Goal: Complete application form

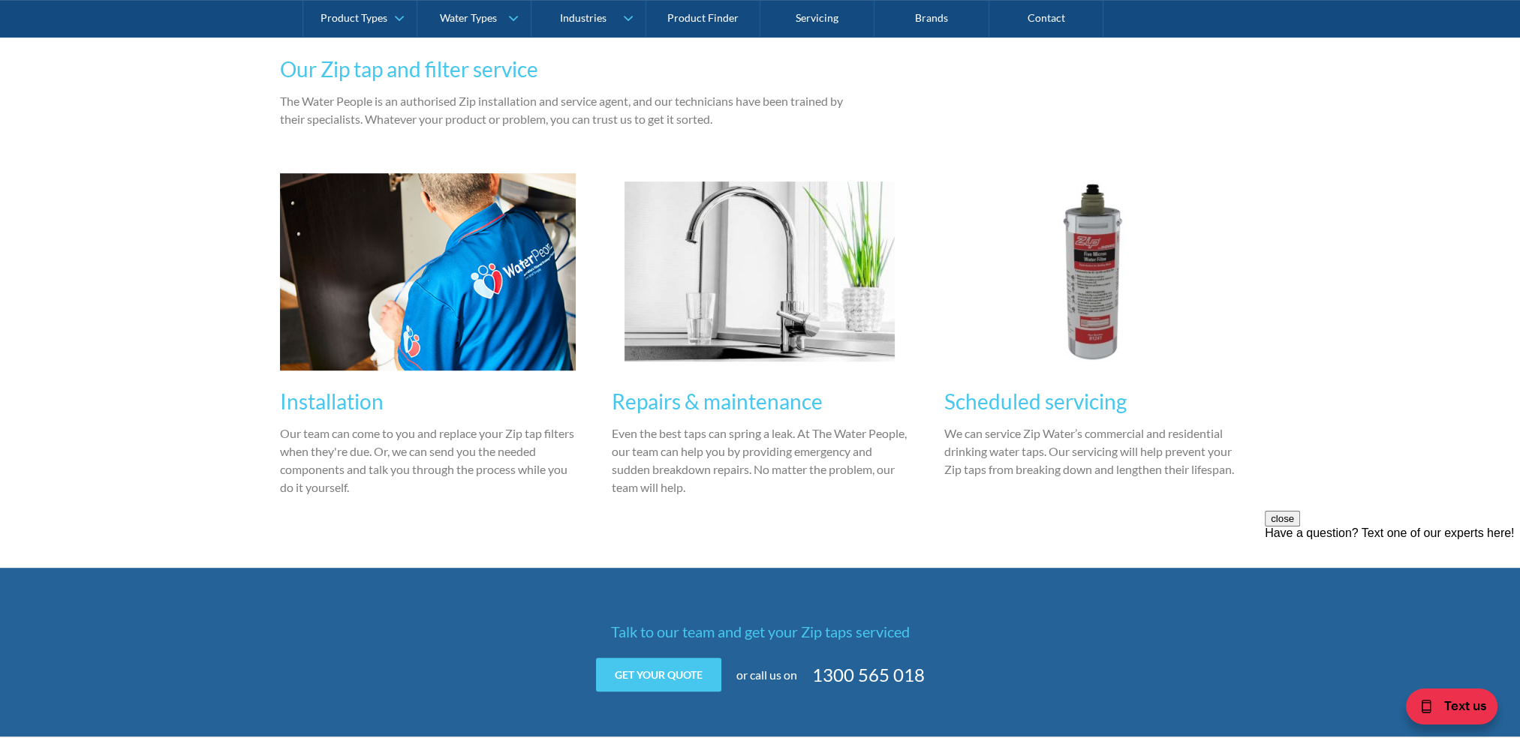
scroll to position [1201, 0]
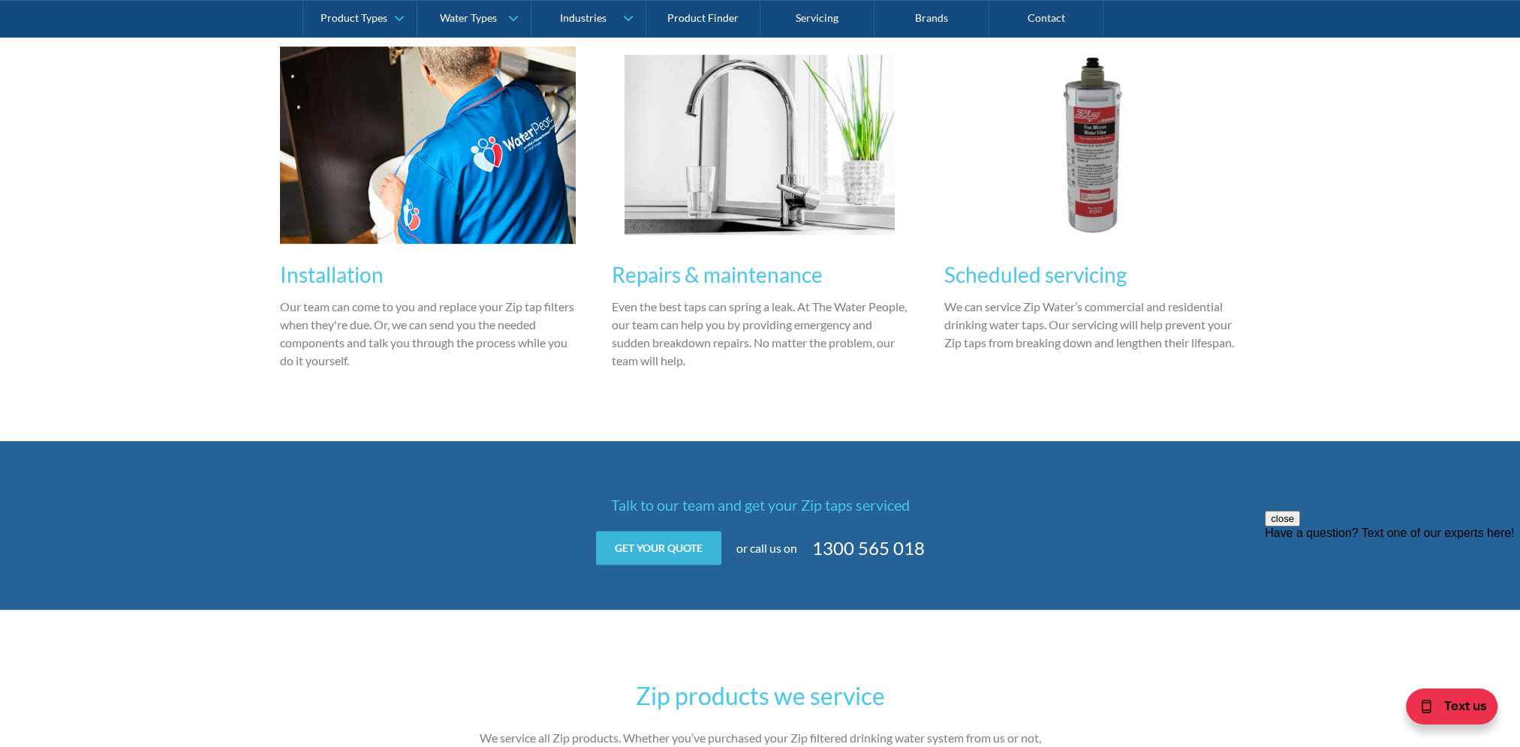
click at [704, 534] on link "Get your quote" at bounding box center [658, 548] width 125 height 34
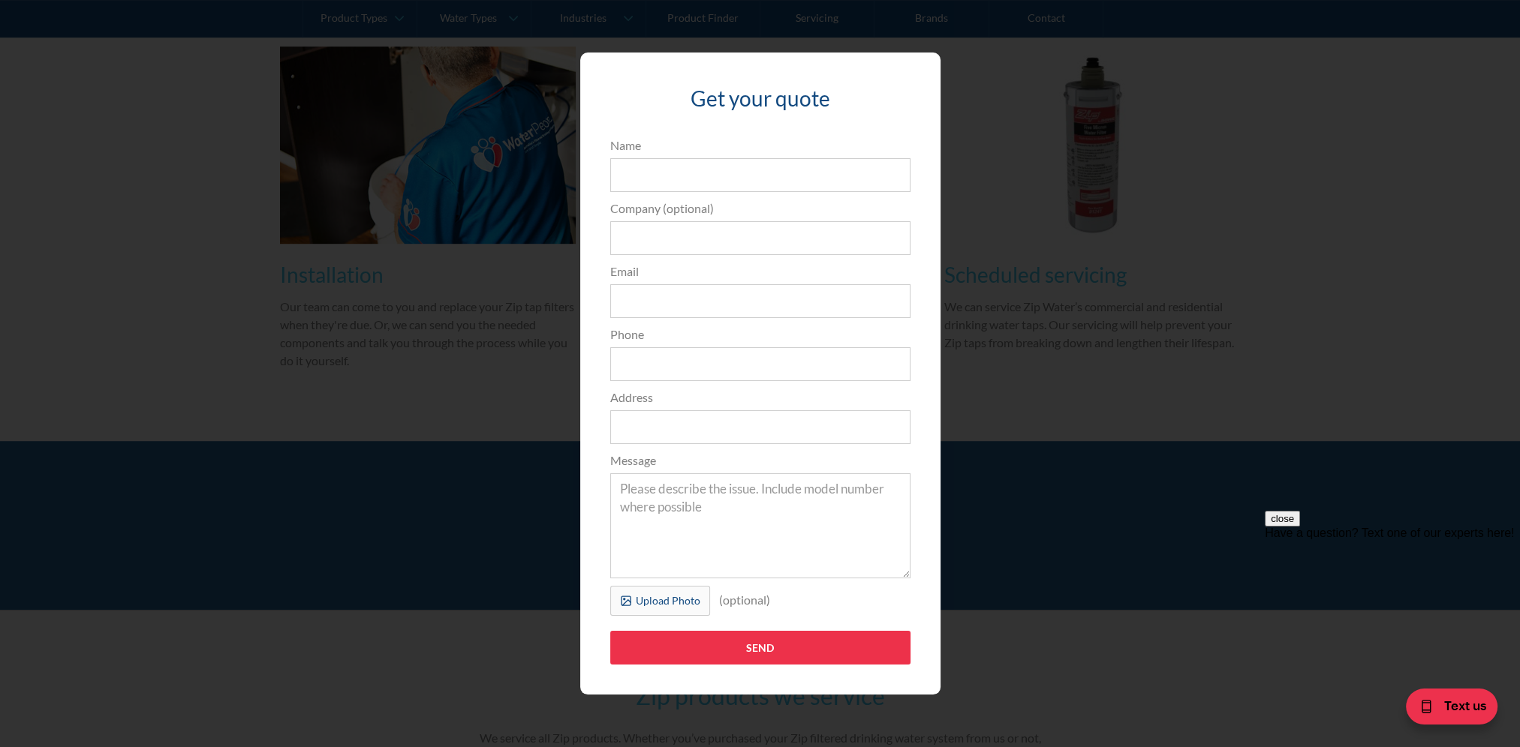
click at [1289, 244] on div "Get your quote 3edfad95ad8c3dfade3524ea47e0e3f2a74a58f3e0bd211ff5584a90323ec471…" at bounding box center [760, 374] width 1460 height 672
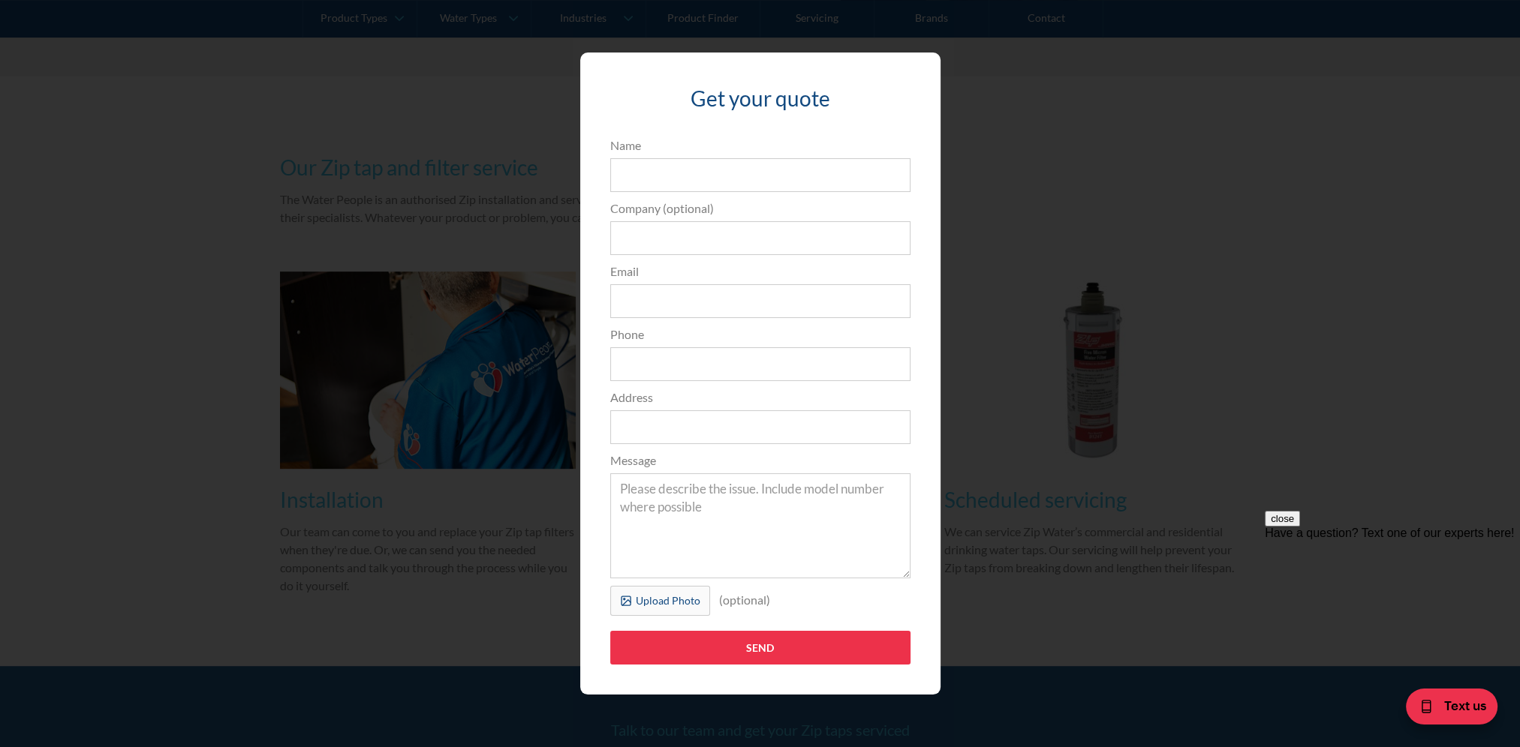
click at [1015, 303] on div "Get your quote 3edfad95ad8c3dfade3524ea47e0e3f2a74a58f3e0bd211ff5584a90323ec471…" at bounding box center [760, 374] width 1460 height 672
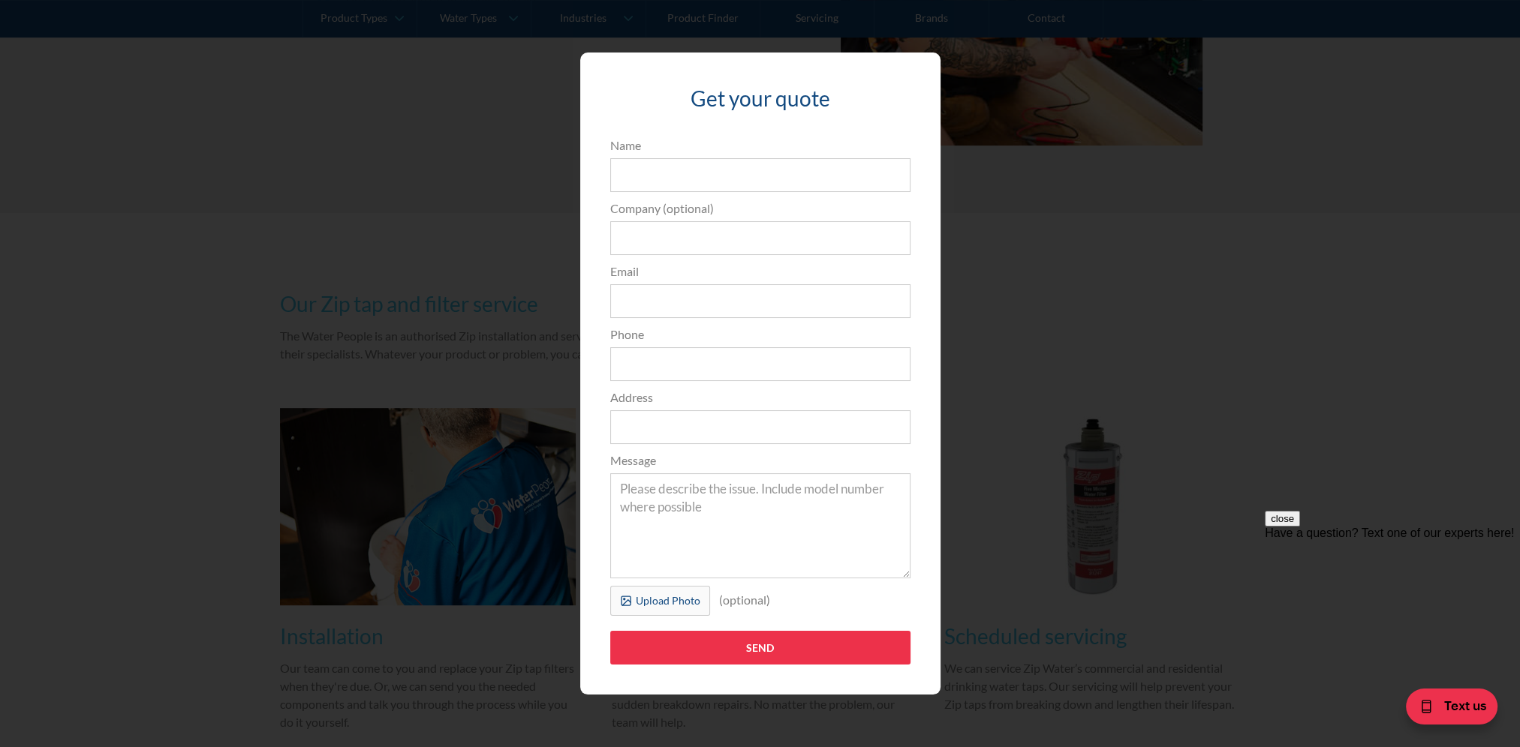
scroll to position [675, 0]
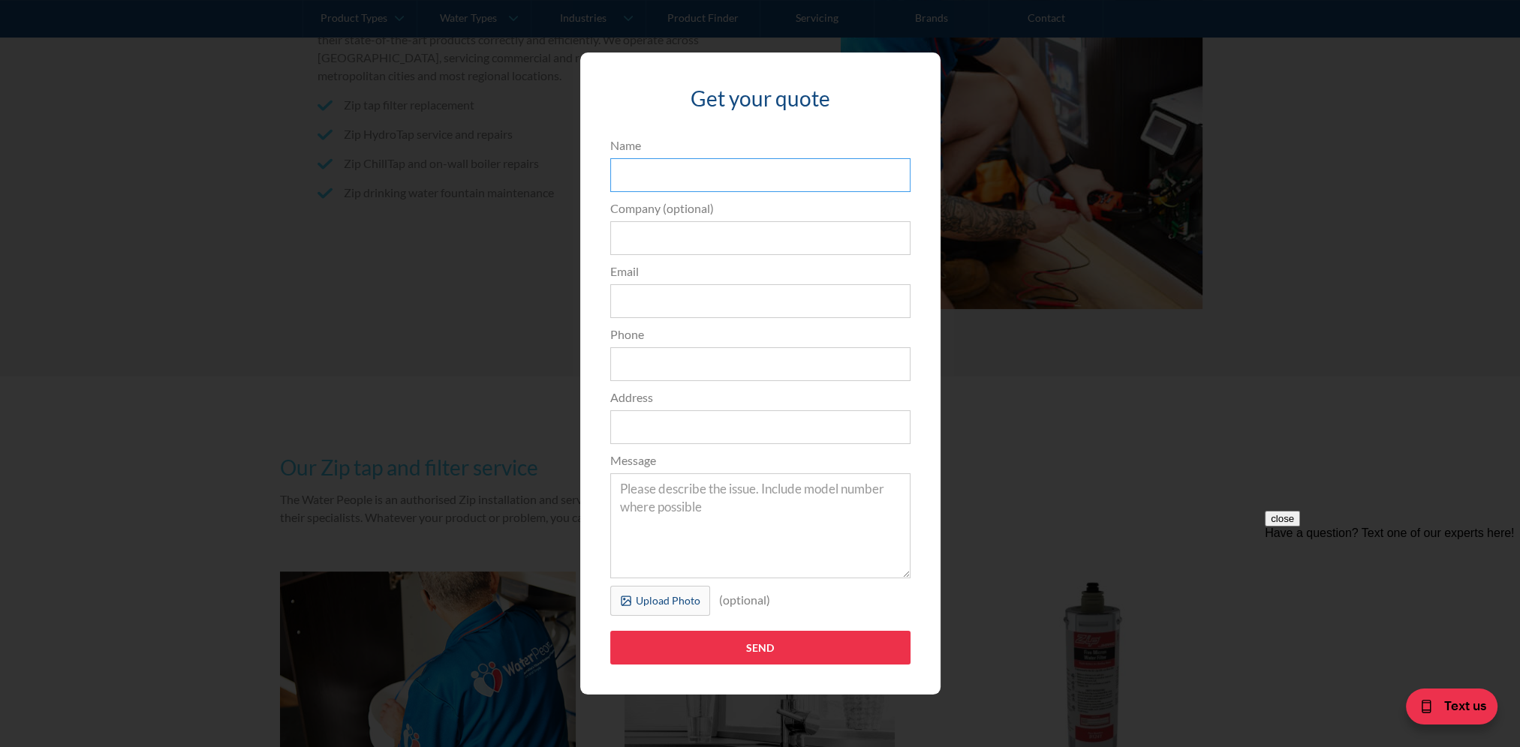
click at [759, 181] on input "Name" at bounding box center [760, 175] width 300 height 34
click at [1025, 592] on div "Get your quote 3edfad95ad8c3dfade3524ea47e0e3f2a74a58f3e0bd211ff5584a90323ec471…" at bounding box center [760, 374] width 1460 height 672
click at [716, 645] on input "Send" at bounding box center [760, 648] width 300 height 34
click at [1379, 368] on div "Get your quote 3edfad95ad8c3dfade3524ea47e0e3f2a74a58f3e0bd211ff5584a90323ec471…" at bounding box center [760, 374] width 1460 height 672
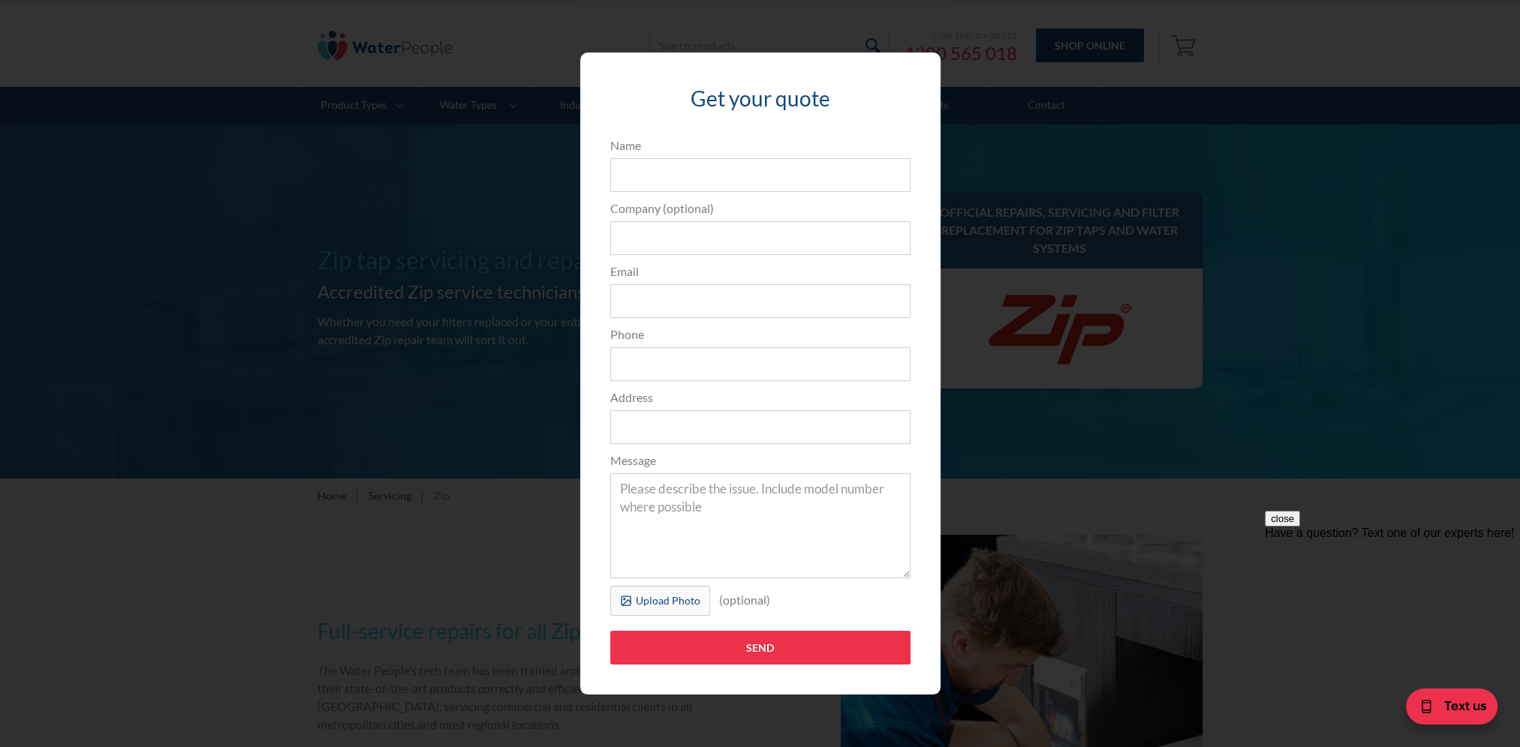
scroll to position [0, 0]
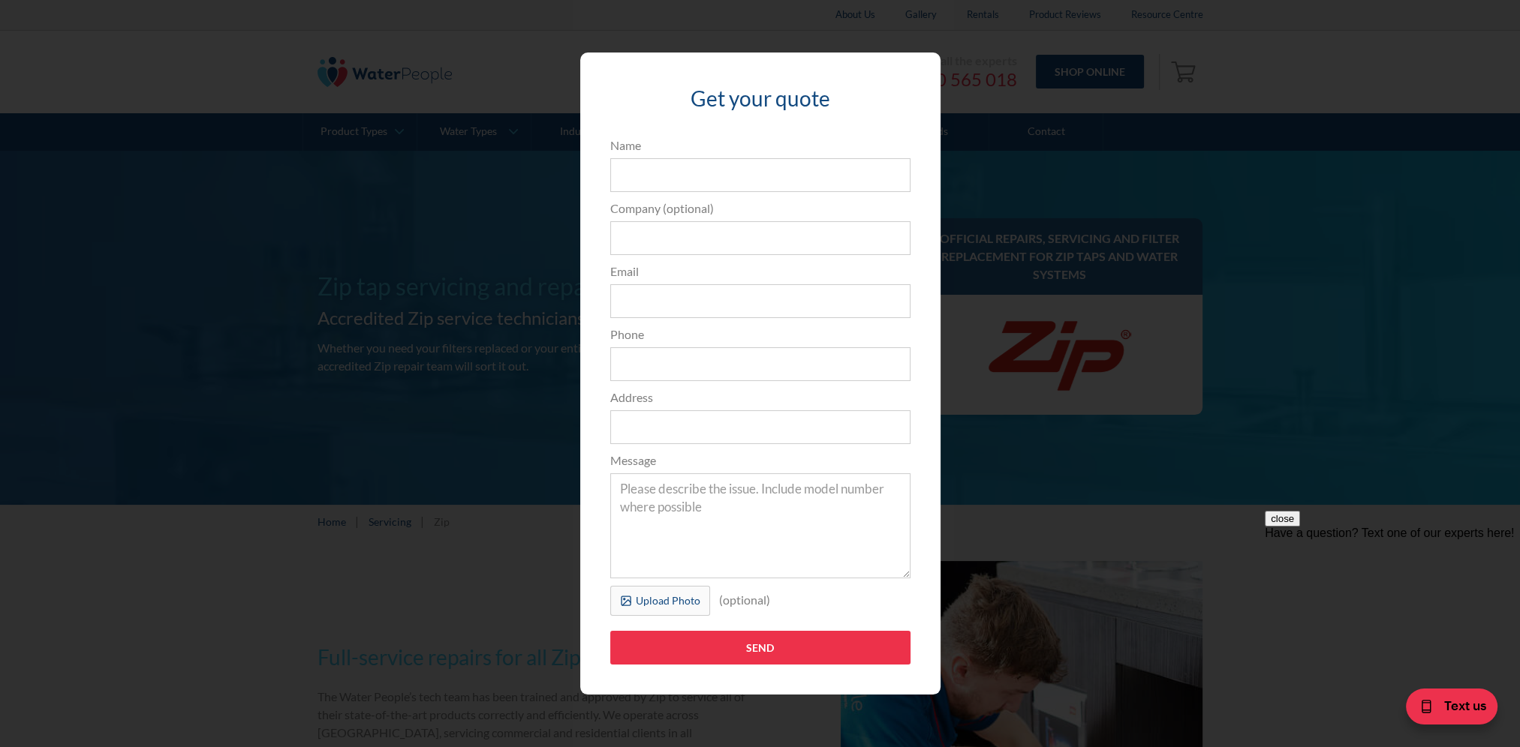
click at [1179, 252] on div "Get your quote 3edfad95ad8c3dfade3524ea47e0e3f2a74a58f3e0bd211ff5584a90323ec471…" at bounding box center [760, 374] width 1460 height 672
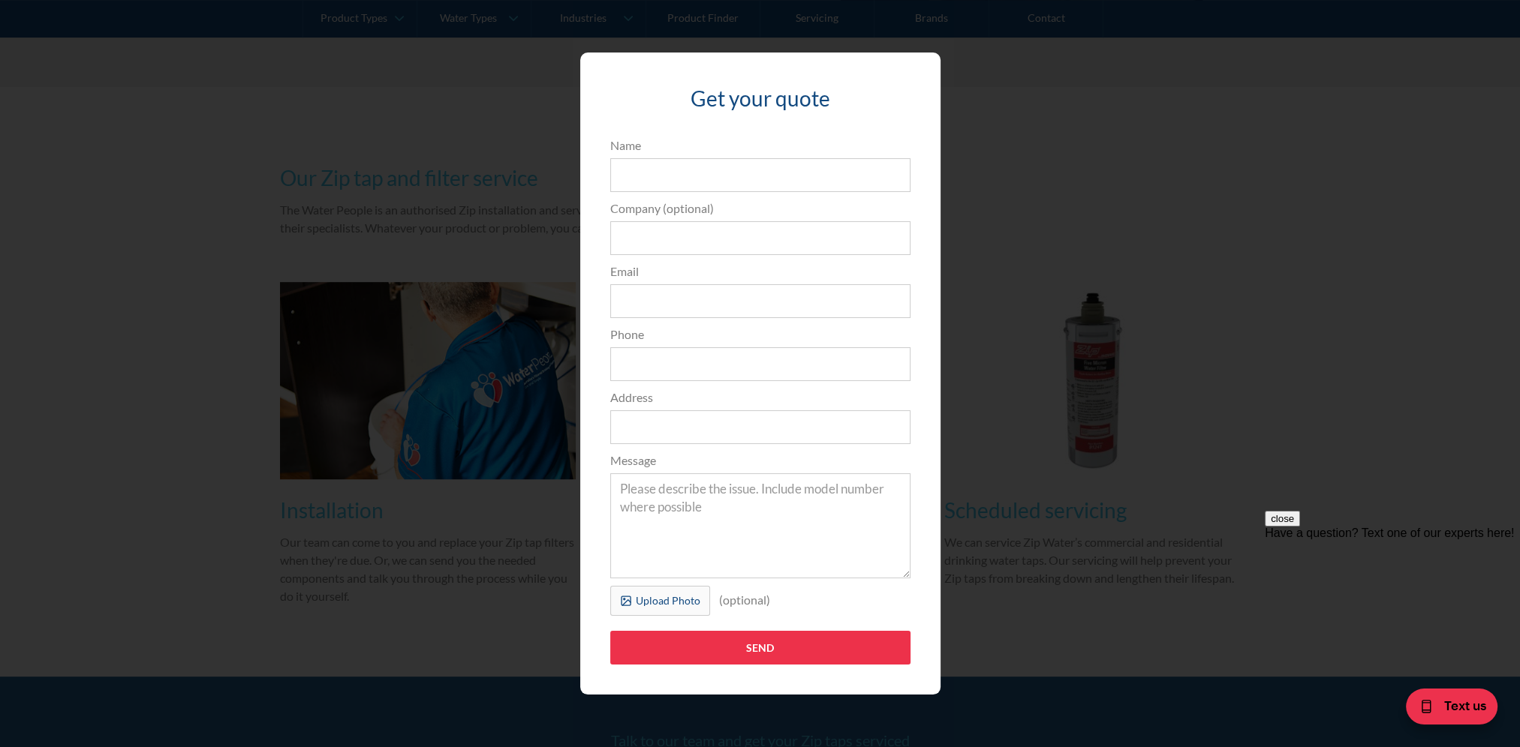
scroll to position [825, 0]
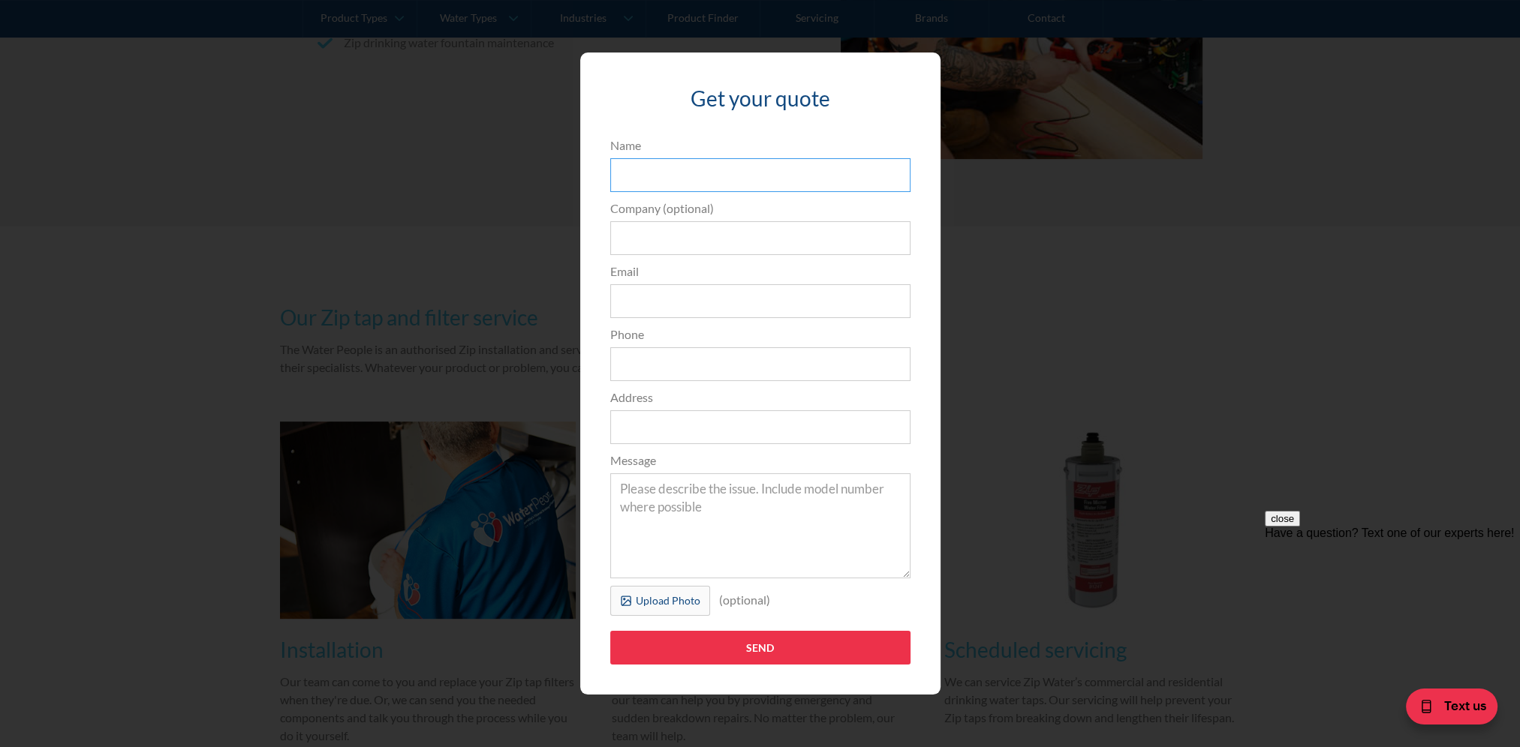
click at [820, 182] on input "Name" at bounding box center [760, 175] width 300 height 34
type input "Joanna Najdzion"
type input "St Anthony's Family Care"
type input "joanna.najdzion@safc.org.au"
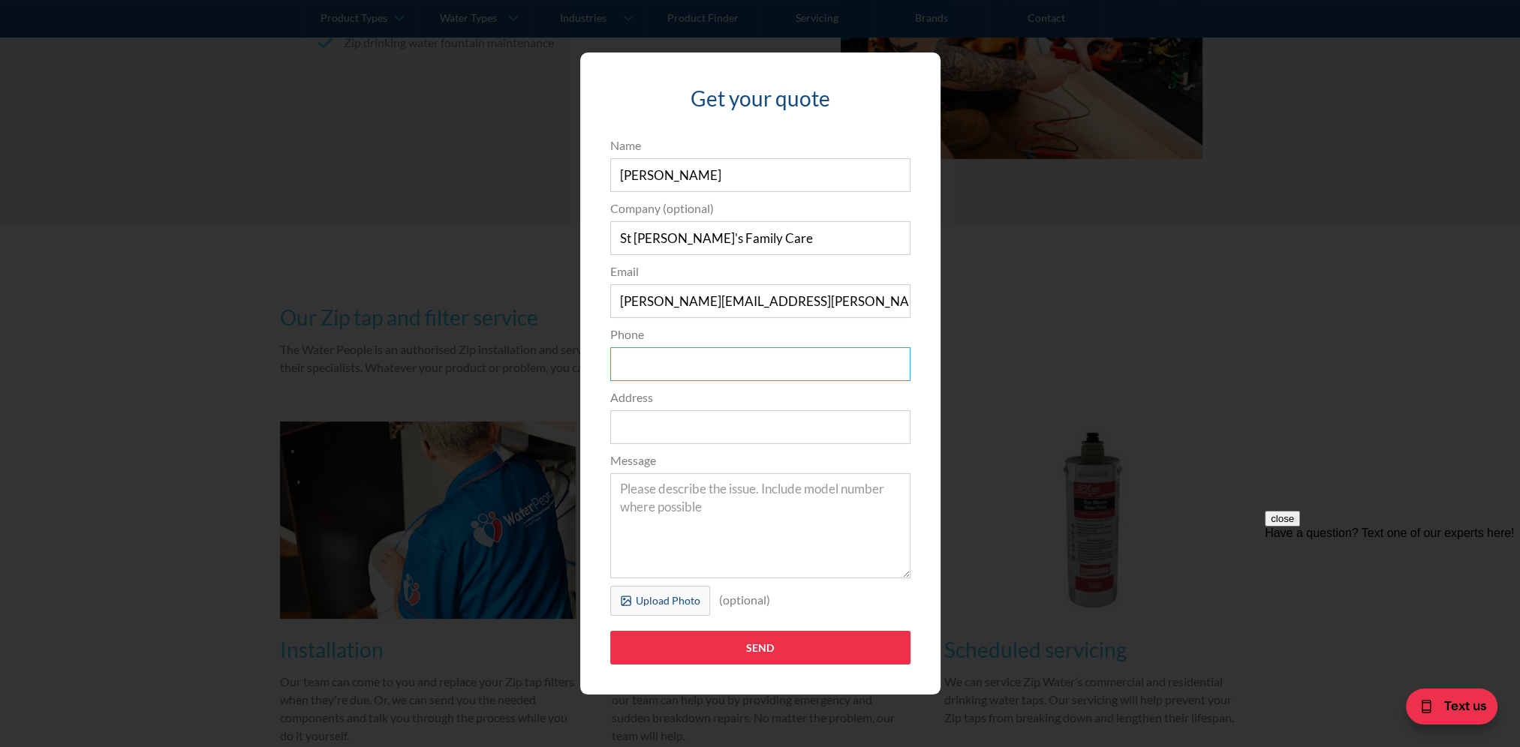
type input "1433811355"
type input "57 Roscoe st"
drag, startPoint x: 796, startPoint y: 432, endPoint x: -84, endPoint y: 316, distance: 887.9
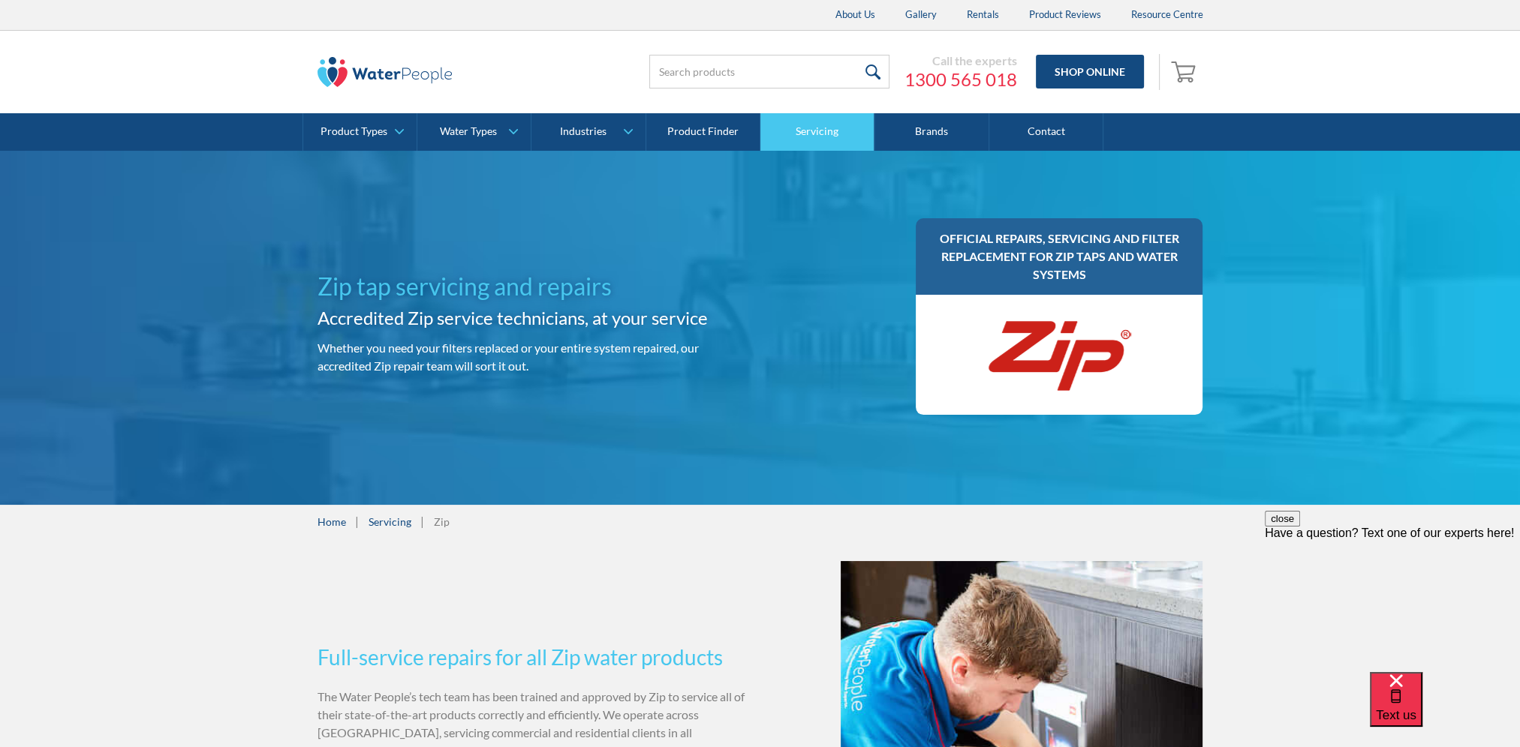
click at [869, 131] on link "Servicing" at bounding box center [817, 132] width 114 height 38
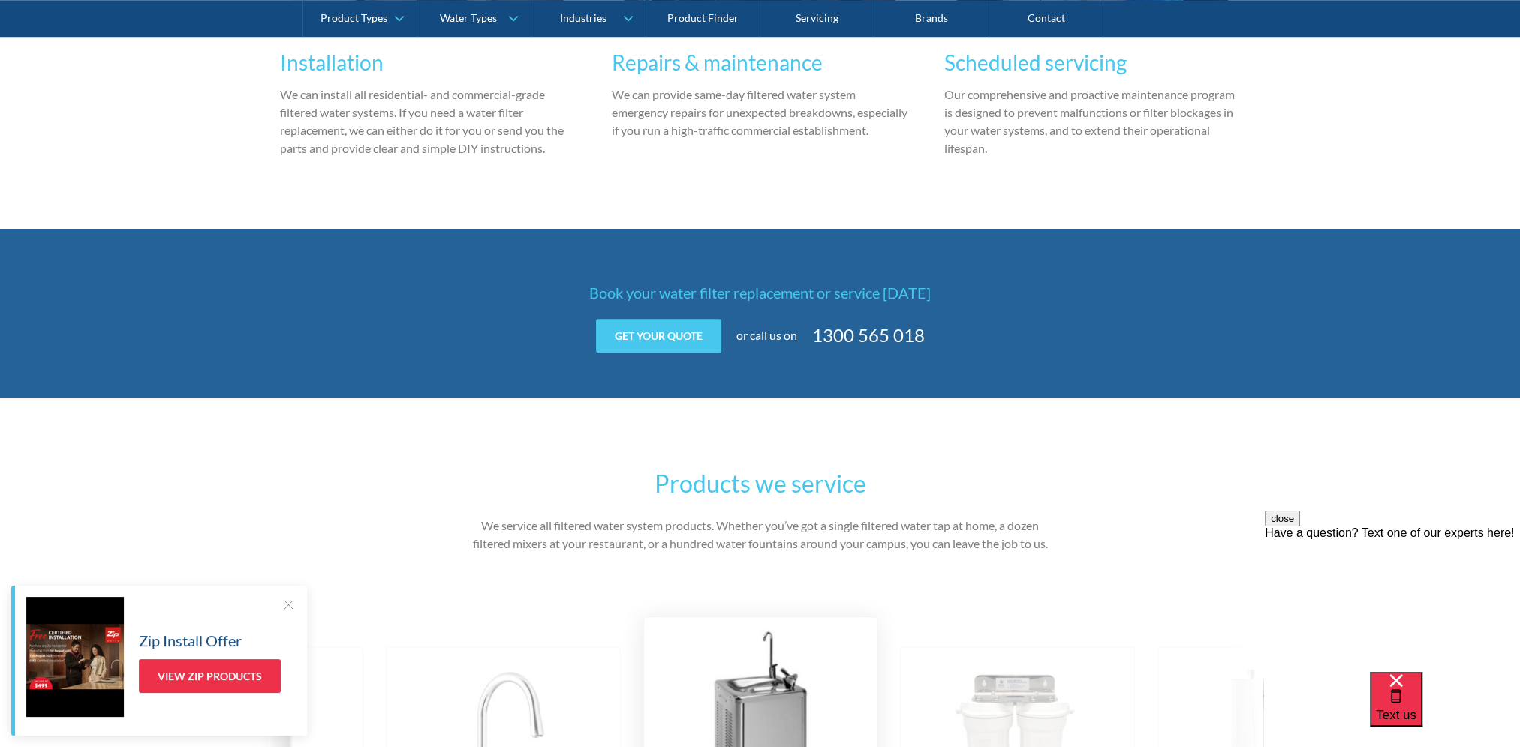
scroll to position [1876, 0]
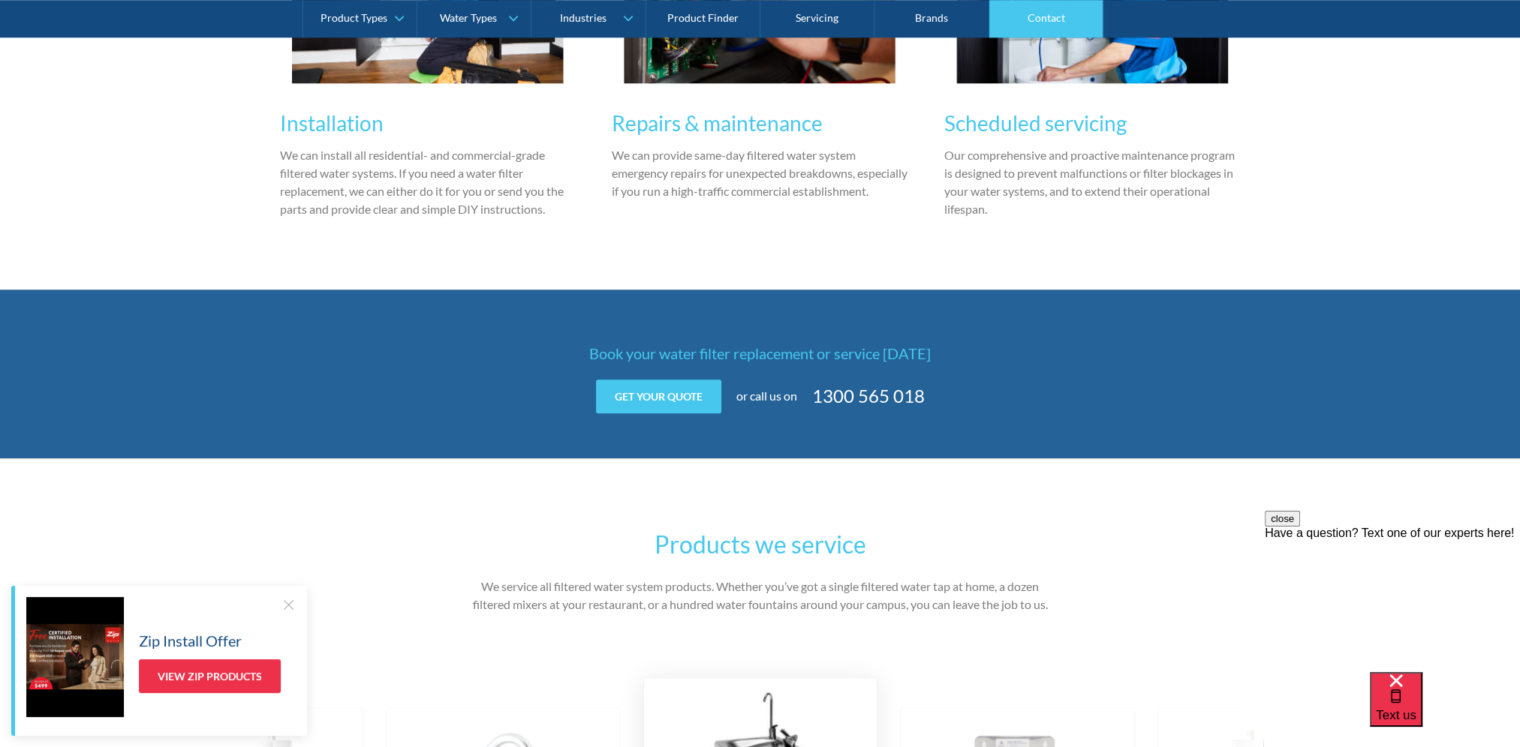
click at [1045, 14] on link "Contact" at bounding box center [1046, 19] width 114 height 38
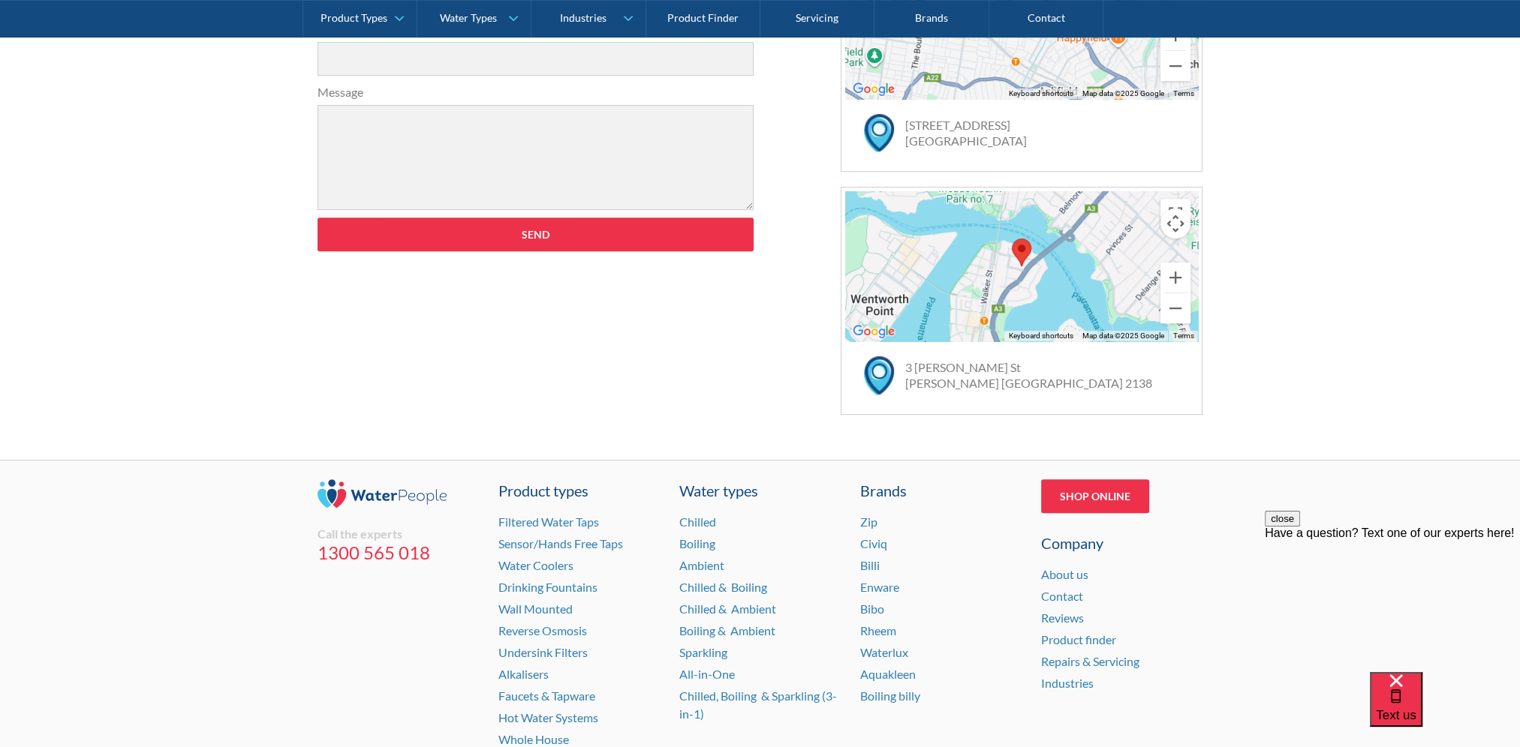
scroll to position [825, 0]
